Goal: Contribute content: Add original content to the website for others to see

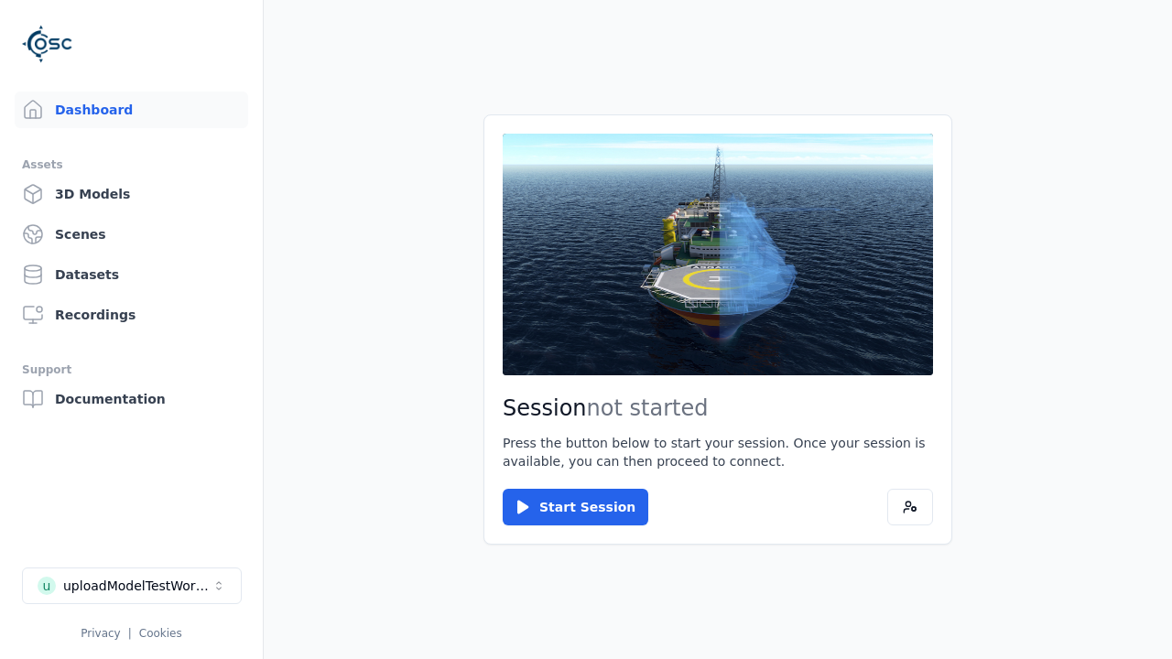
click at [131, 194] on link "3D Models" at bounding box center [131, 194] width 233 height 37
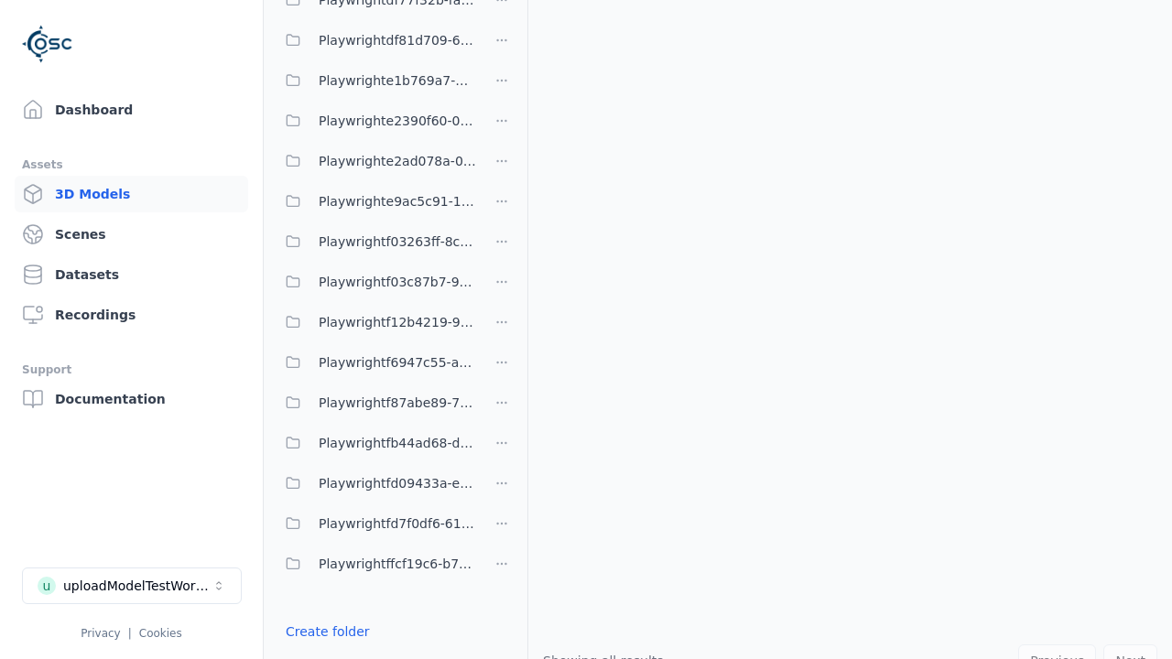
click at [327, 632] on link "Create folder" at bounding box center [328, 632] width 84 height 18
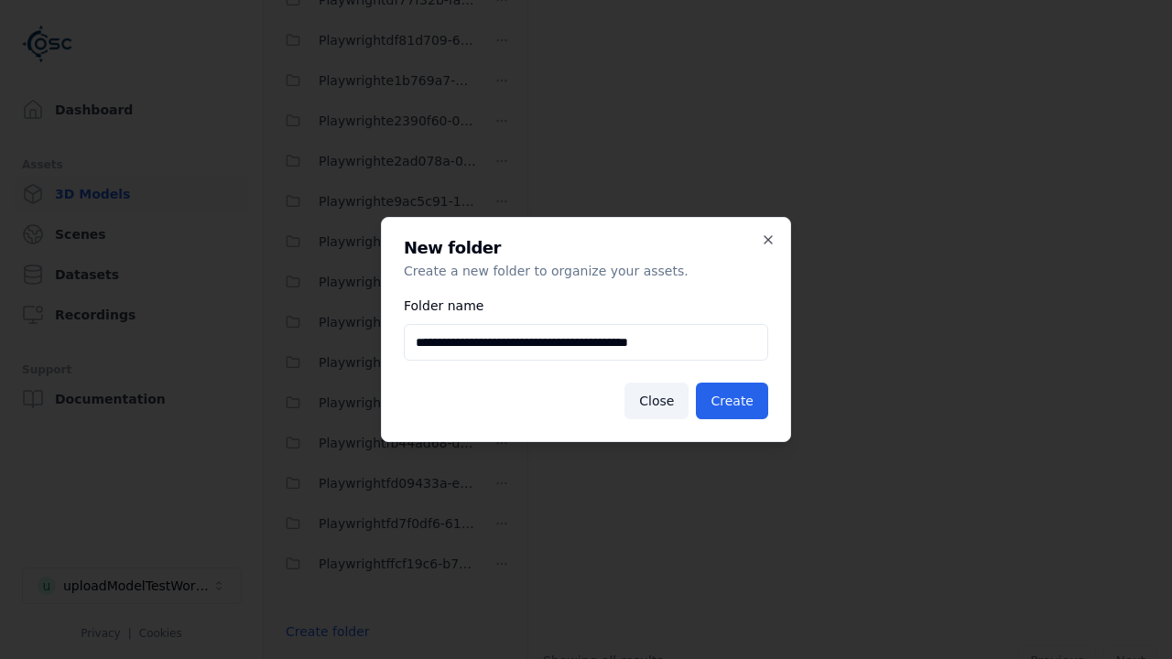
type input "**********"
click at [732, 401] on button "Create" at bounding box center [732, 401] width 72 height 37
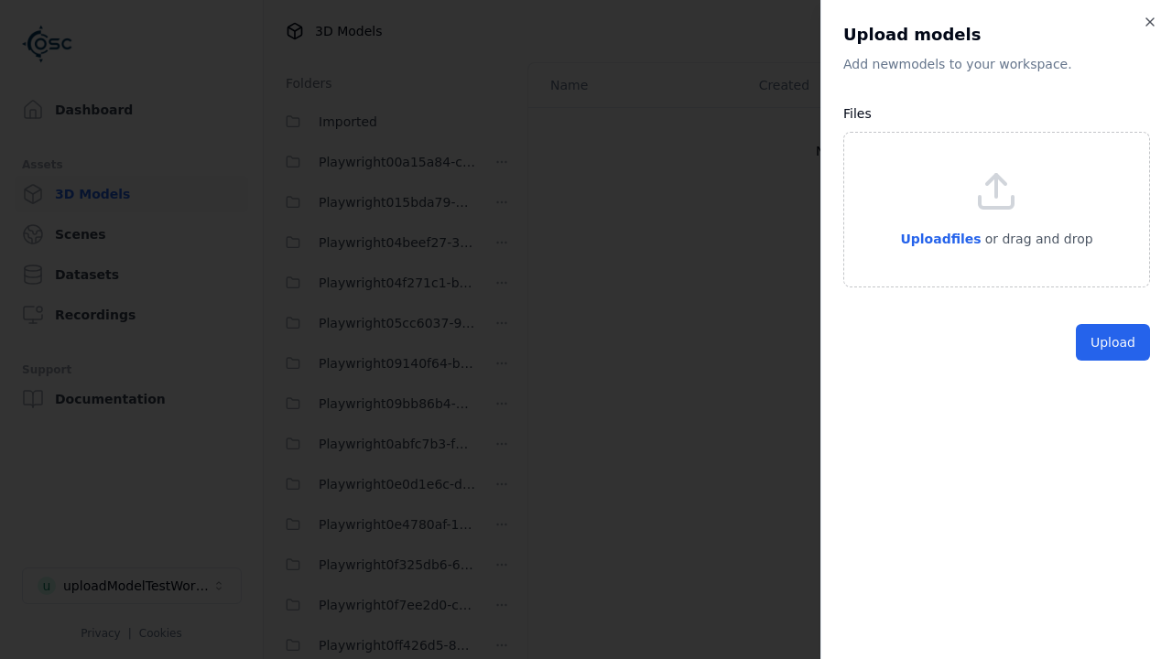
click at [1113, 361] on button "Upload" at bounding box center [1113, 342] width 74 height 37
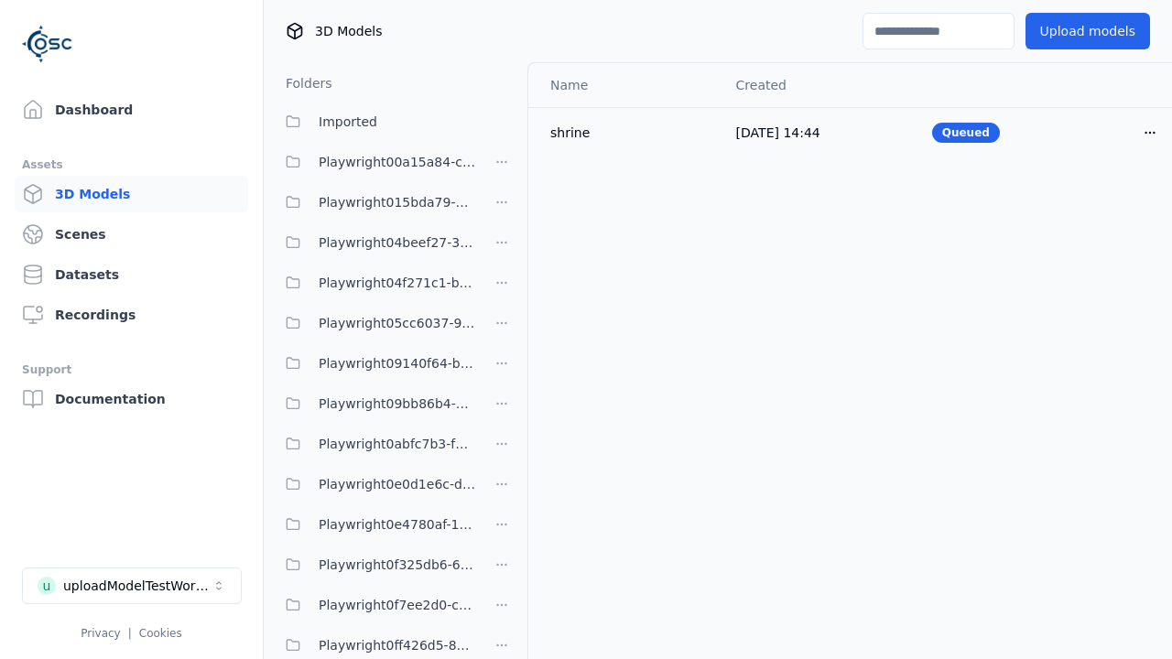
click at [1150, 132] on html "Support Dashboard Assets 3D Models Scenes Datasets Recordings Support Documenta…" at bounding box center [586, 329] width 1172 height 659
click at [1110, 203] on div "Delete" at bounding box center [1110, 203] width 108 height 29
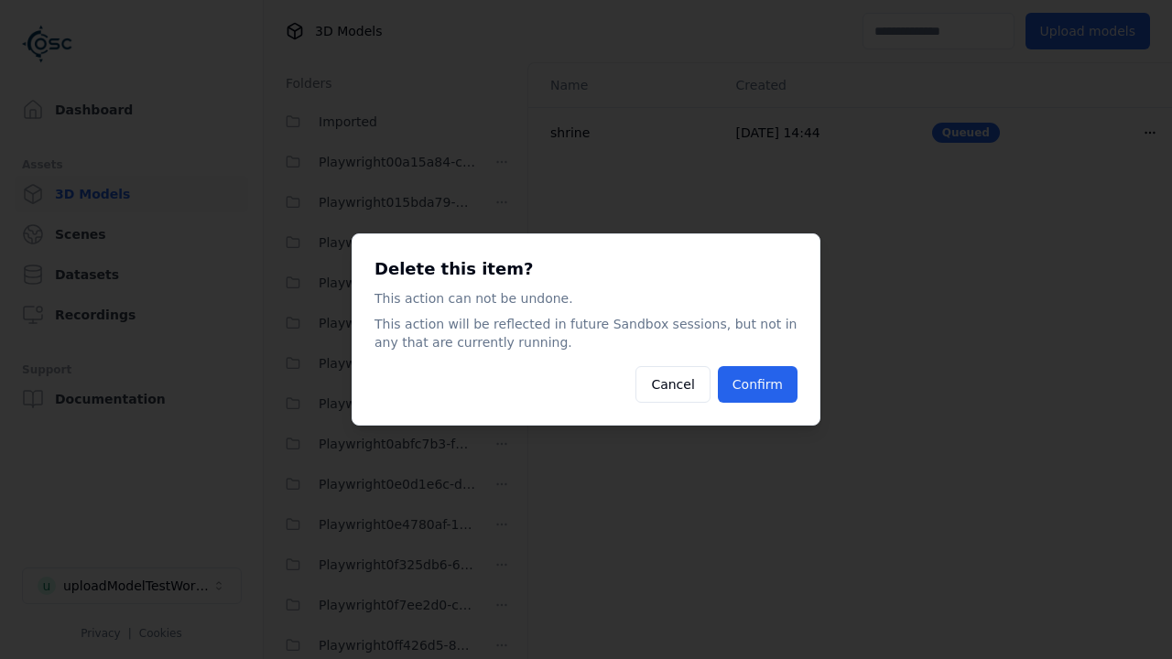
click at [757, 385] on button "Confirm" at bounding box center [758, 384] width 80 height 37
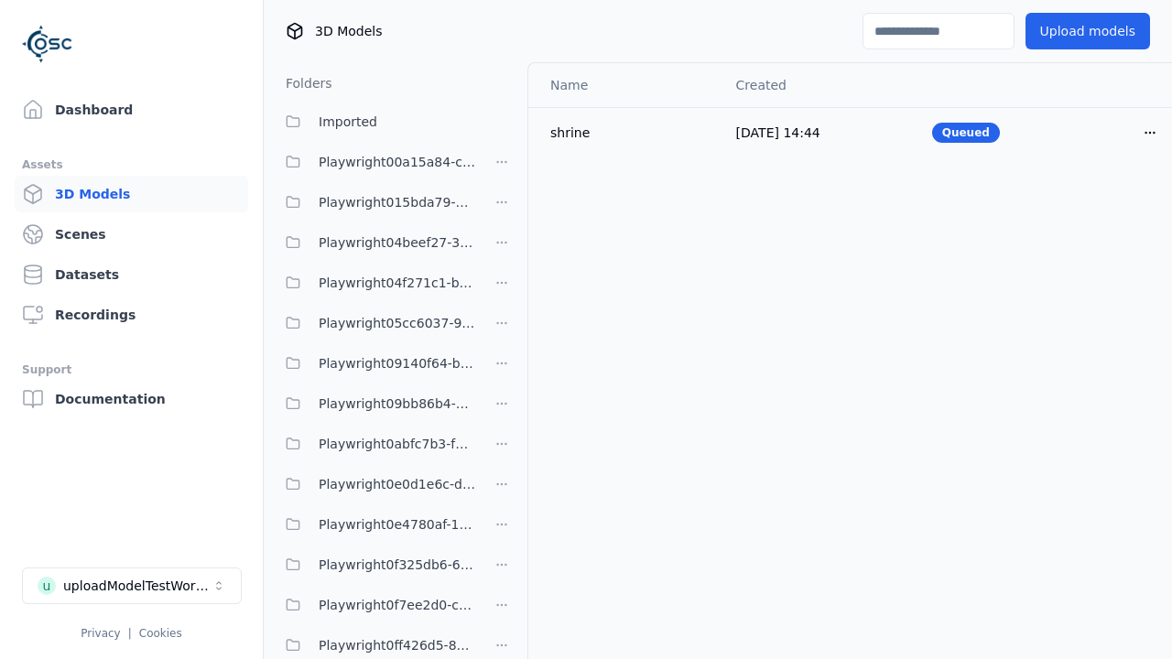
click at [502, 330] on html "Support Dashboard Assets 3D Models Scenes Datasets Recordings Support Documenta…" at bounding box center [586, 329] width 1172 height 659
